Goal: Information Seeking & Learning: Learn about a topic

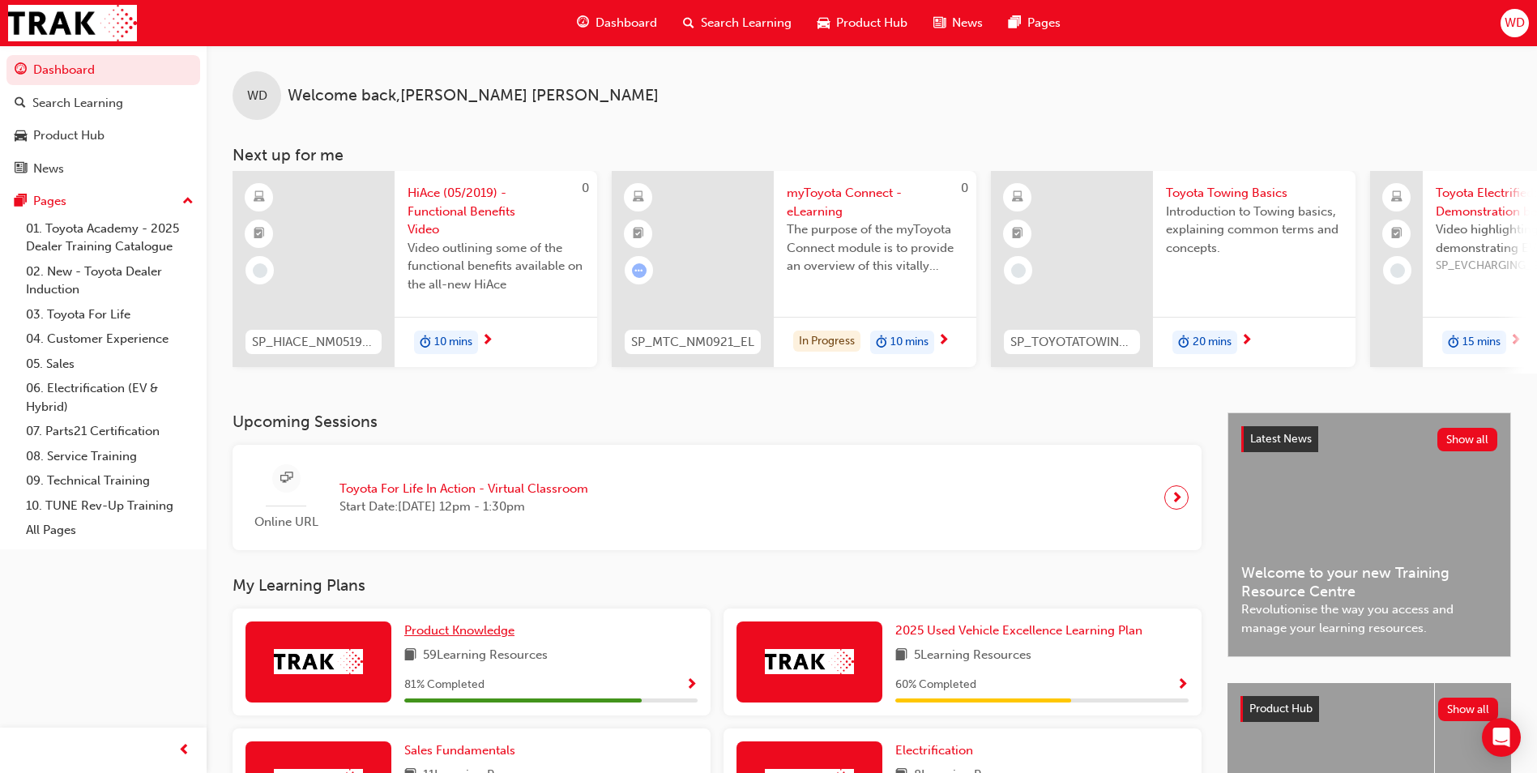
click at [486, 635] on span "Product Knowledge" at bounding box center [459, 630] width 110 height 15
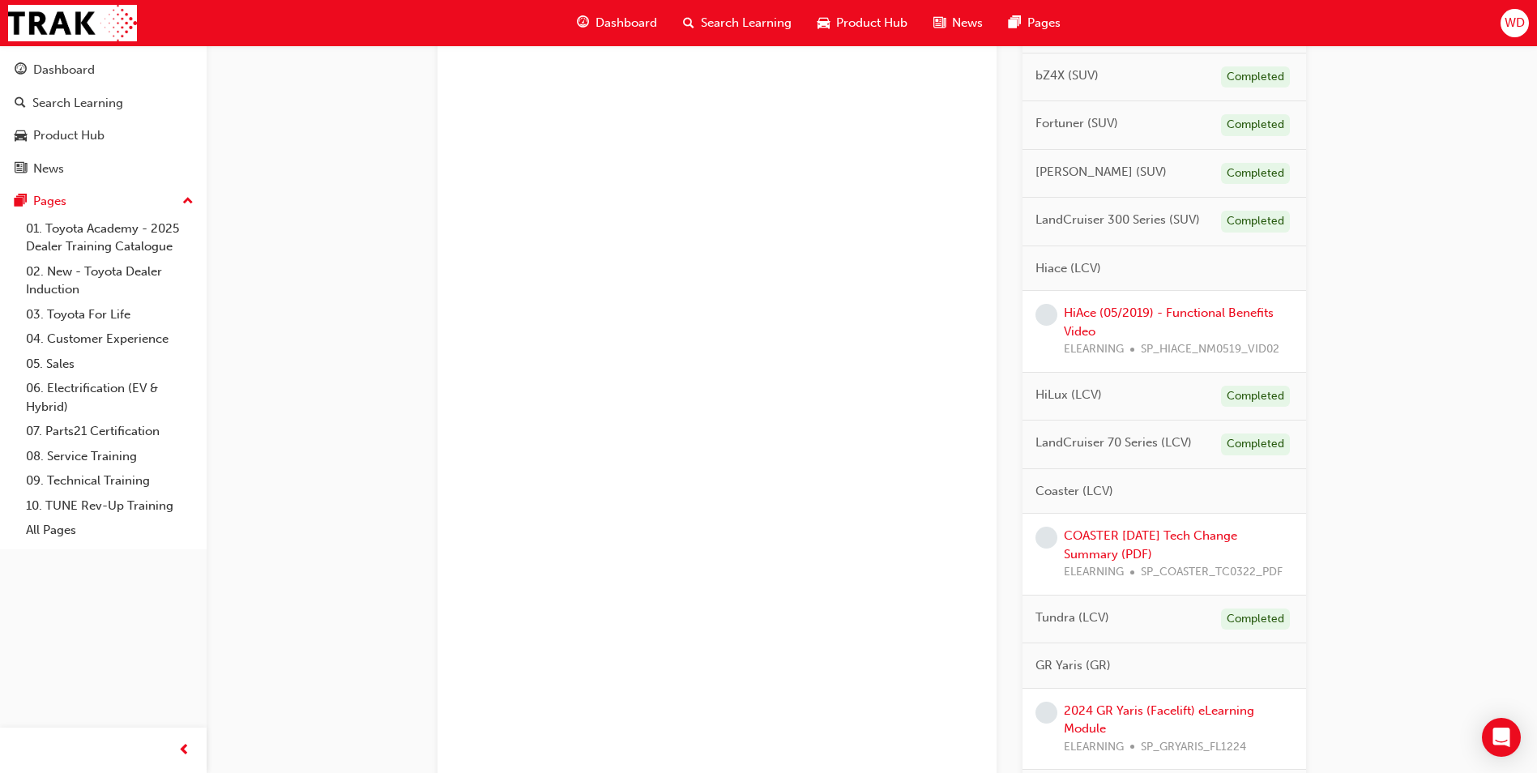
scroll to position [648, 0]
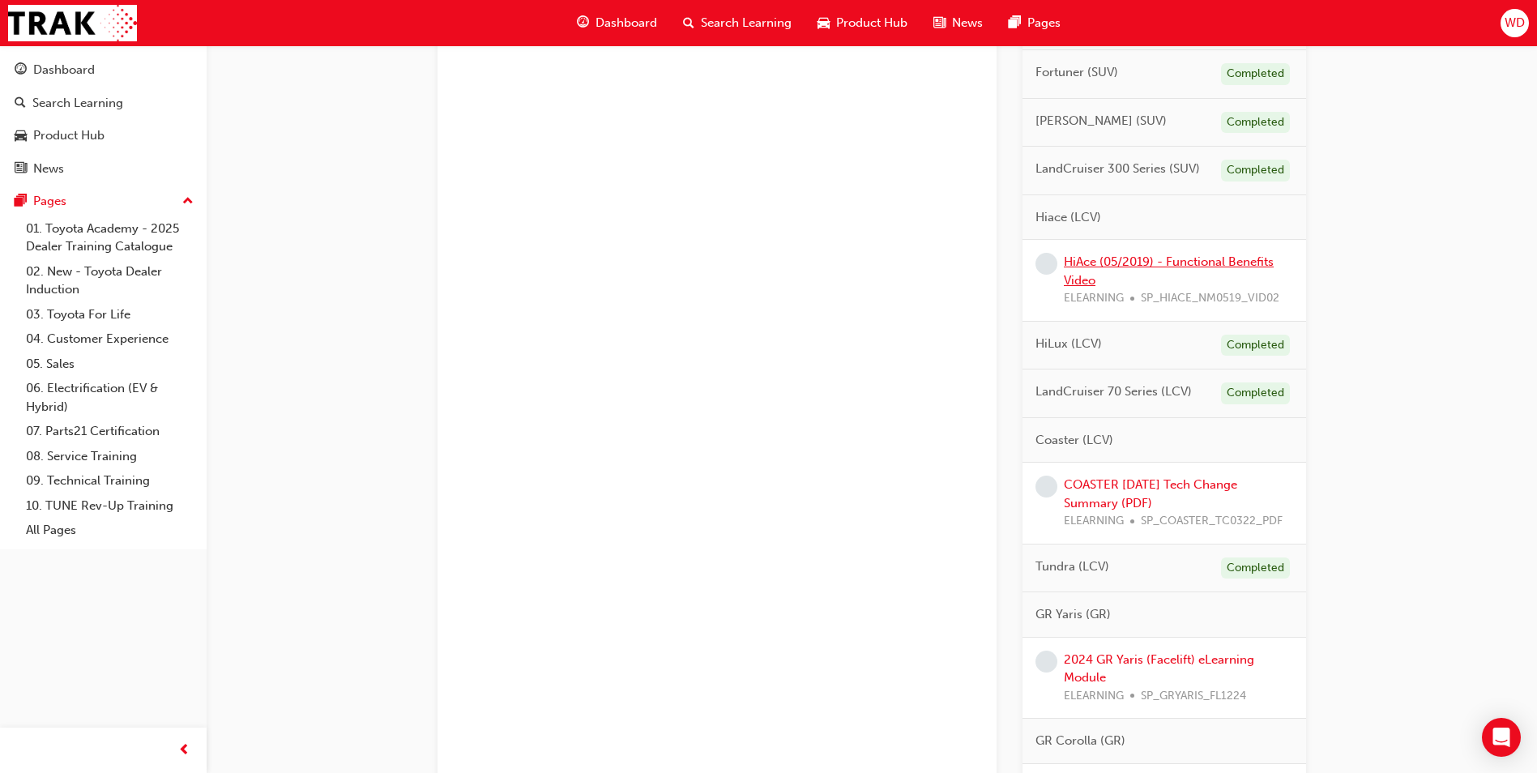
click at [1156, 260] on link "HiAce (05/2019) - Functional Benefits Video" at bounding box center [1169, 270] width 210 height 33
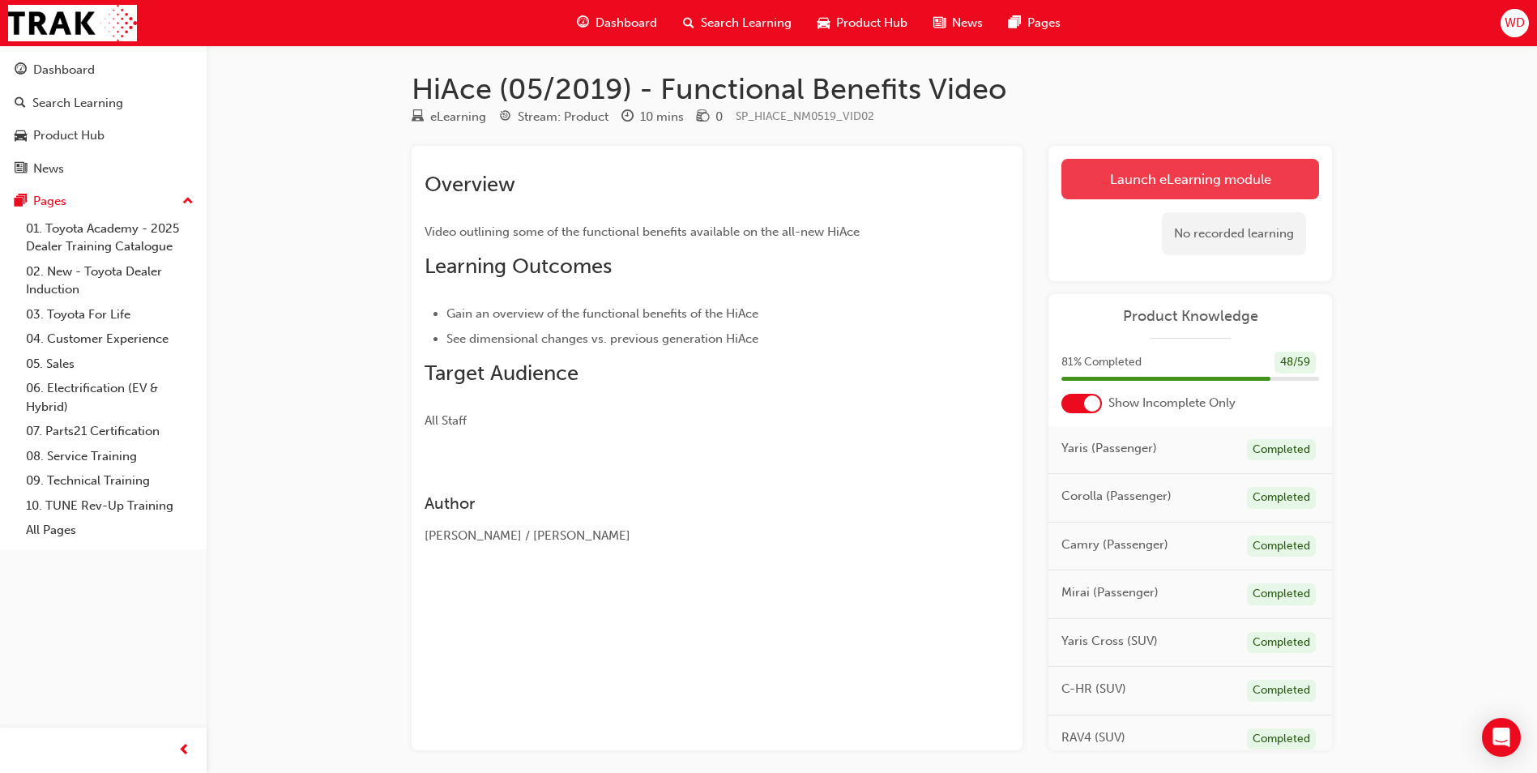
click at [1165, 182] on link "Launch eLearning module" at bounding box center [1191, 179] width 258 height 41
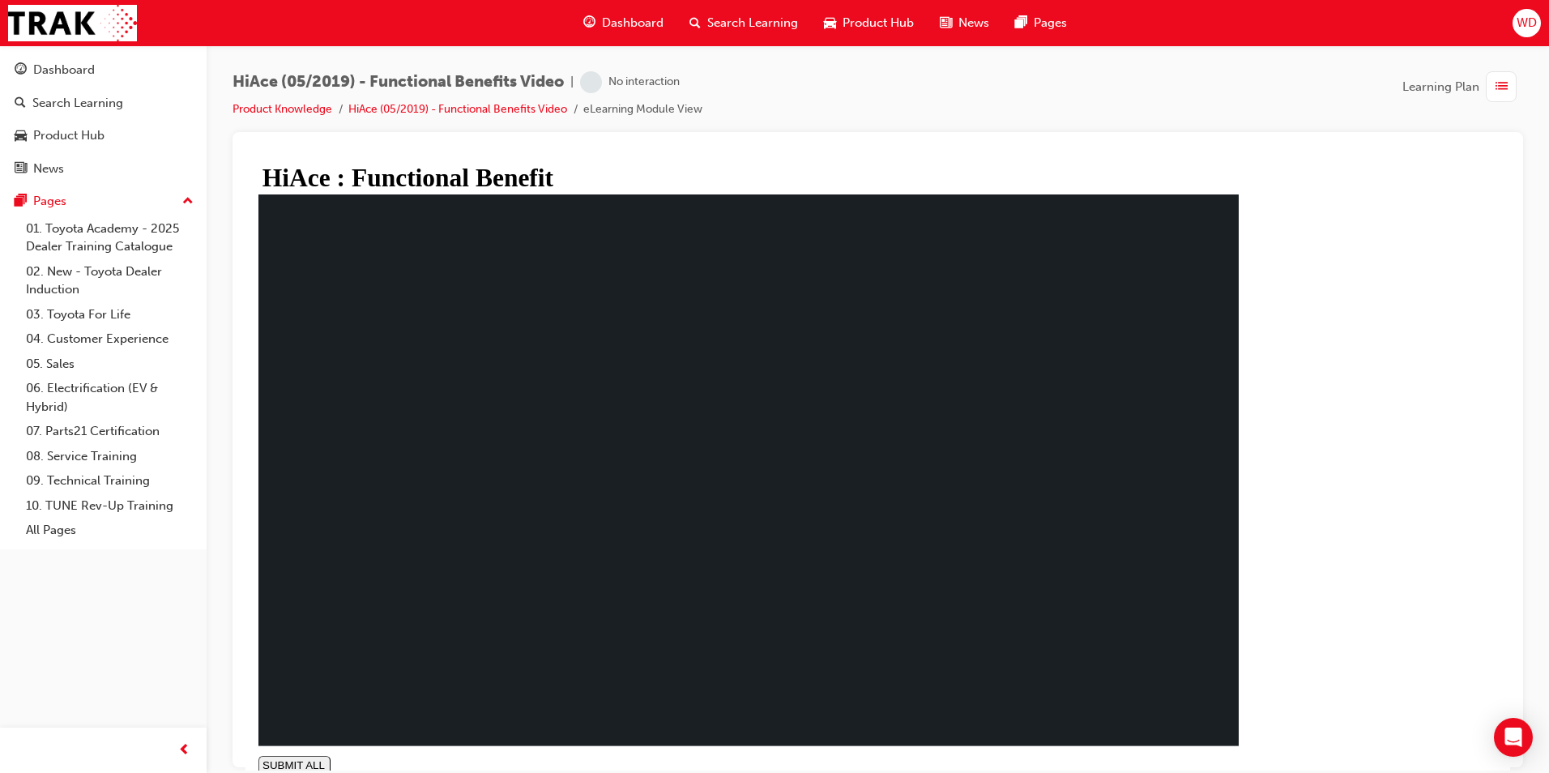
type input "0.579"
